Goal: Transaction & Acquisition: Subscribe to service/newsletter

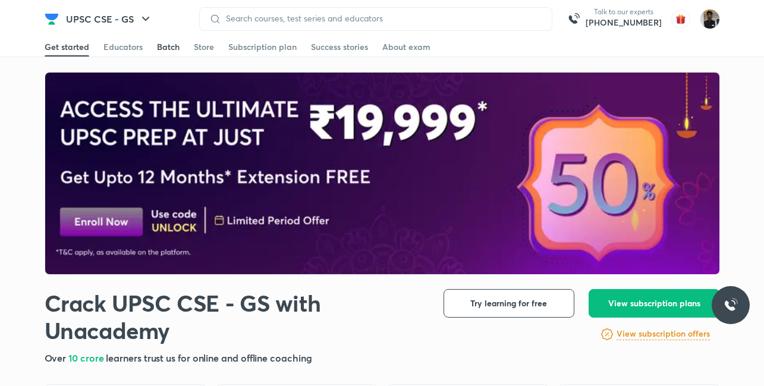
click at [170, 52] on div "Batch" at bounding box center [168, 47] width 23 height 12
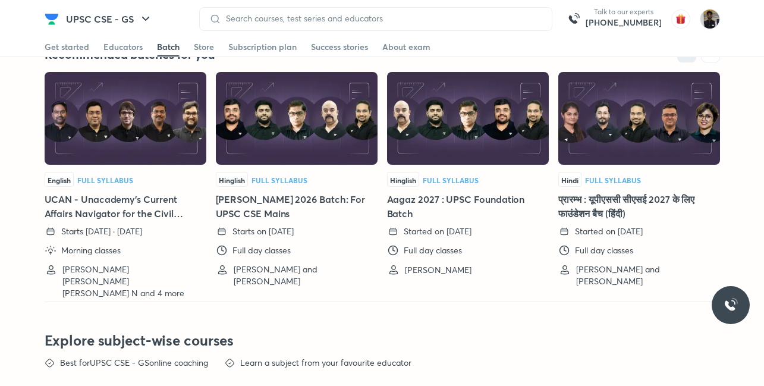
scroll to position [2657, 0]
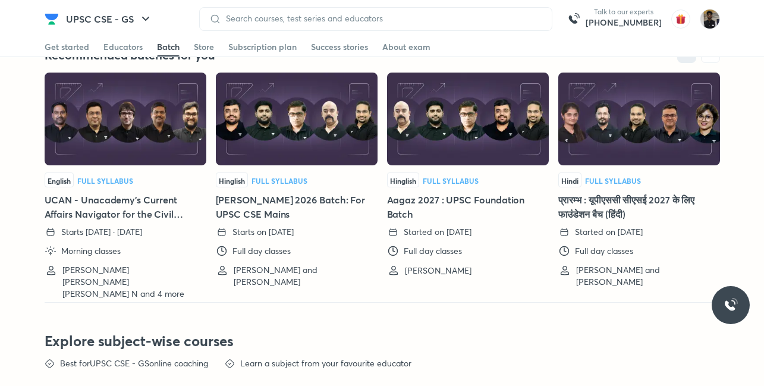
click at [410, 199] on h5 "Aagaz 2027 : UPSC Foundation Batch" at bounding box center [468, 207] width 162 height 29
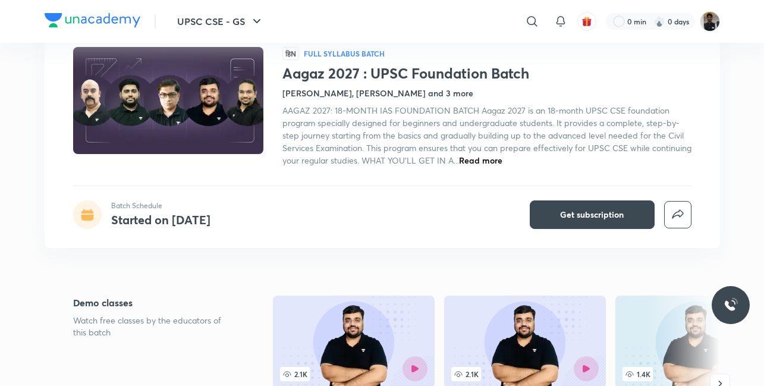
scroll to position [80, 0]
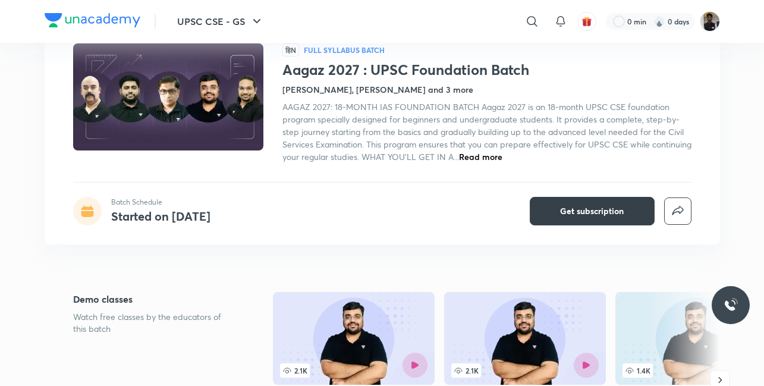
click at [565, 205] on span "Get subscription" at bounding box center [592, 211] width 64 height 12
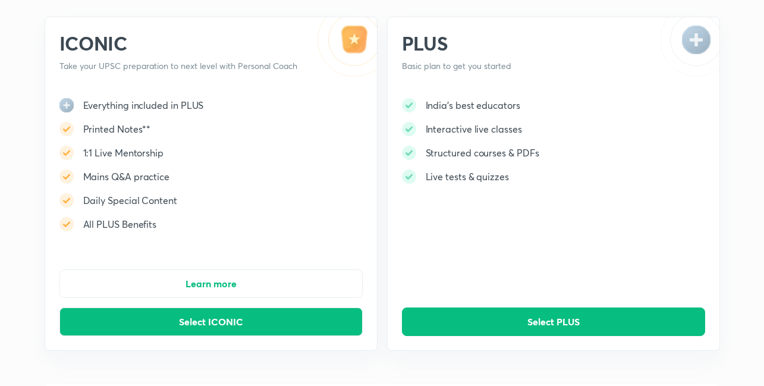
scroll to position [77, 0]
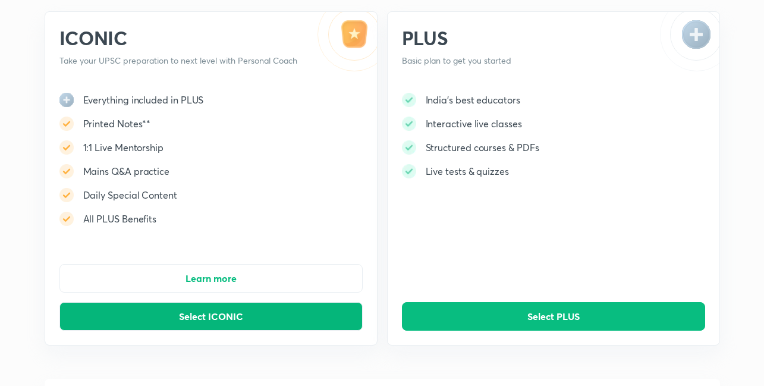
click at [259, 312] on button "Select ICONIC" at bounding box center [210, 316] width 303 height 29
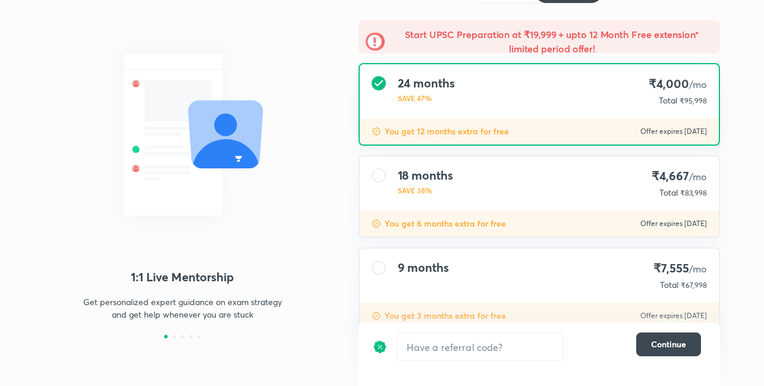
scroll to position [120, 0]
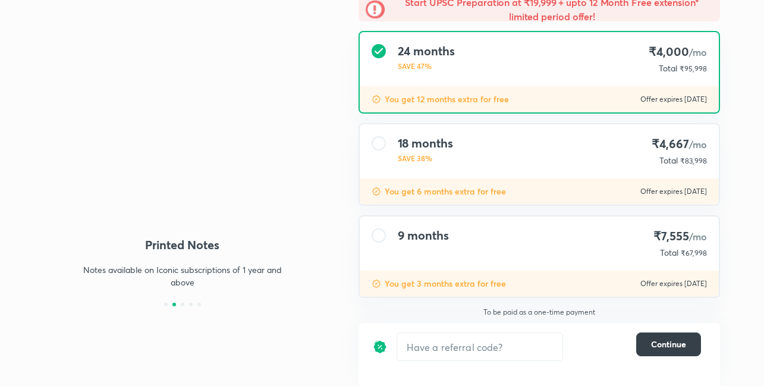
click at [651, 344] on span "Continue" at bounding box center [668, 344] width 35 height 12
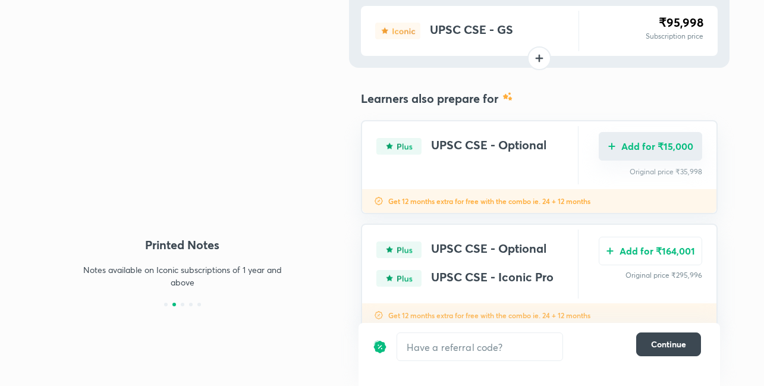
scroll to position [133, 0]
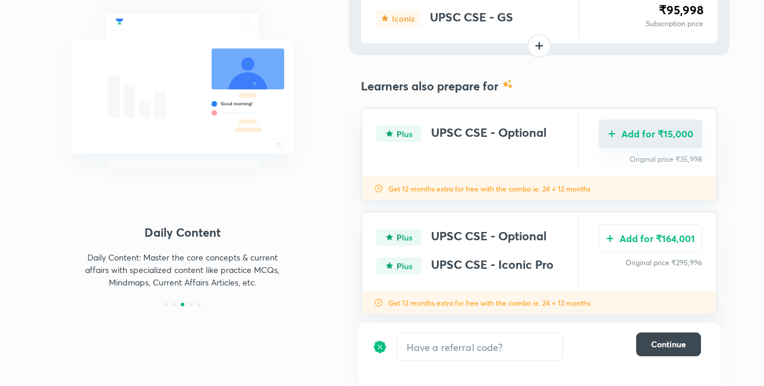
click at [645, 152] on div "Add for ₹15,000 Original price ₹35,998" at bounding box center [651, 143] width 104 height 58
click at [624, 136] on button "Add for ₹15,000" at bounding box center [651, 134] width 104 height 29
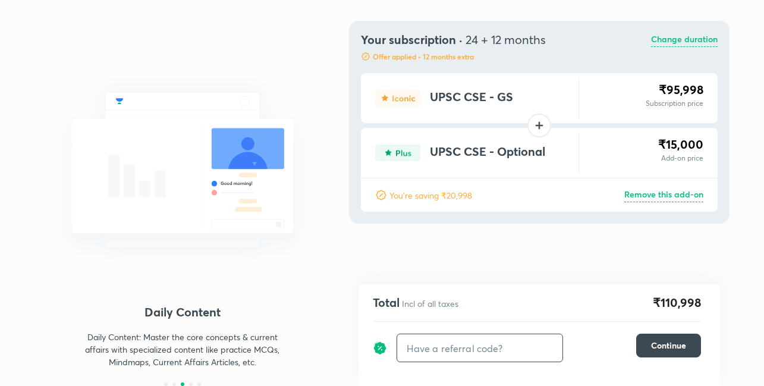
scroll to position [40, 0]
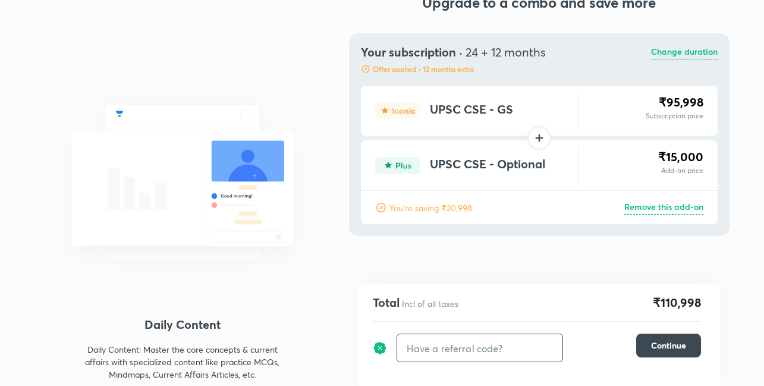
click at [441, 350] on input "text" at bounding box center [479, 348] width 165 height 28
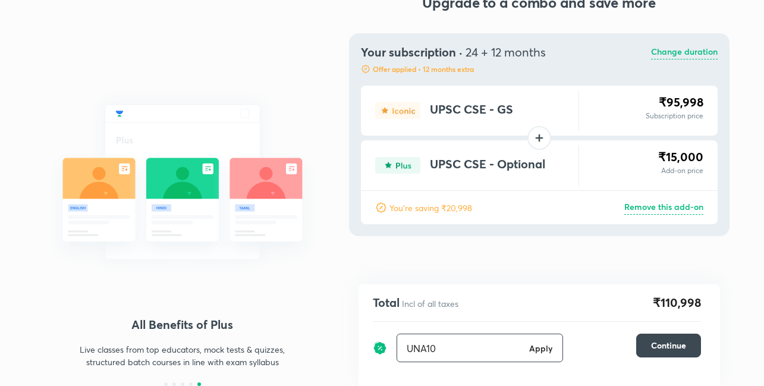
type input "UNA10"
click at [547, 350] on h6 "Apply" at bounding box center [541, 348] width 24 height 12
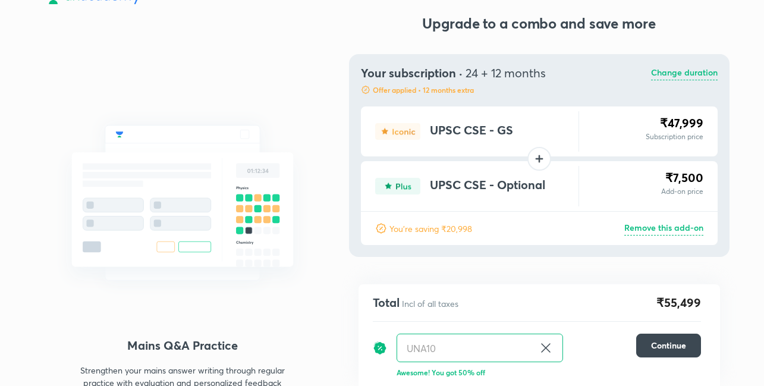
scroll to position [40, 0]
